Goal: Navigation & Orientation: Find specific page/section

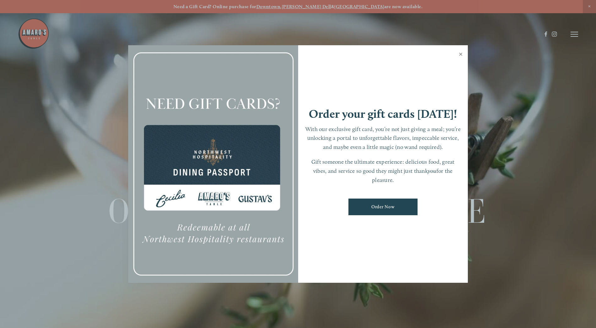
click at [460, 52] on link "Close" at bounding box center [461, 55] width 12 height 18
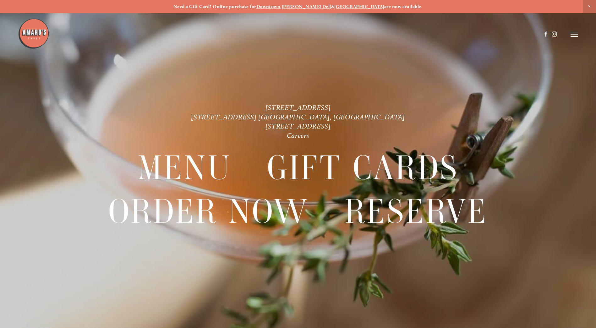
click at [575, 33] on icon at bounding box center [575, 34] width 8 height 6
click at [441, 35] on span "Menu" at bounding box center [443, 34] width 13 height 6
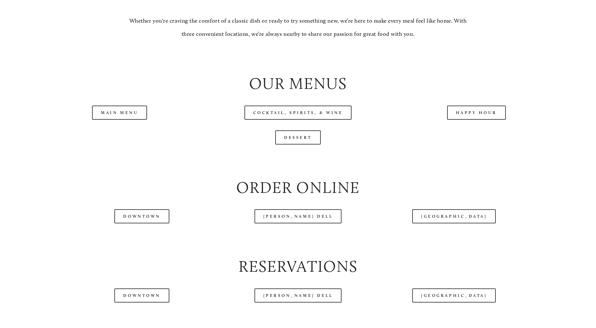
scroll to position [754, 0]
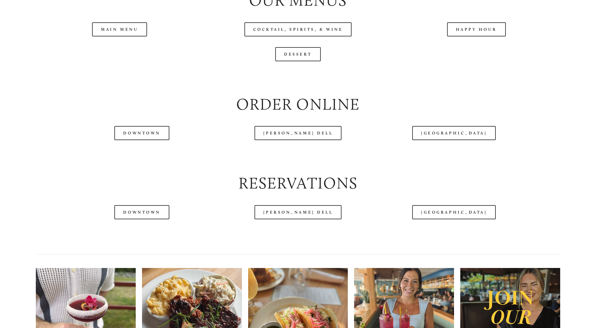
click at [111, 53] on header "Menu Order Now Visit Gallery 0" at bounding box center [298, 18] width 560 height 69
click at [113, 49] on header "Menu Order Now Visit Gallery 0" at bounding box center [298, 18] width 560 height 69
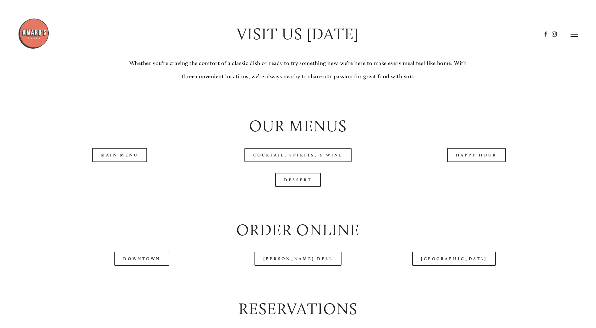
scroll to position [440, 0]
